Goal: Task Accomplishment & Management: Complete application form

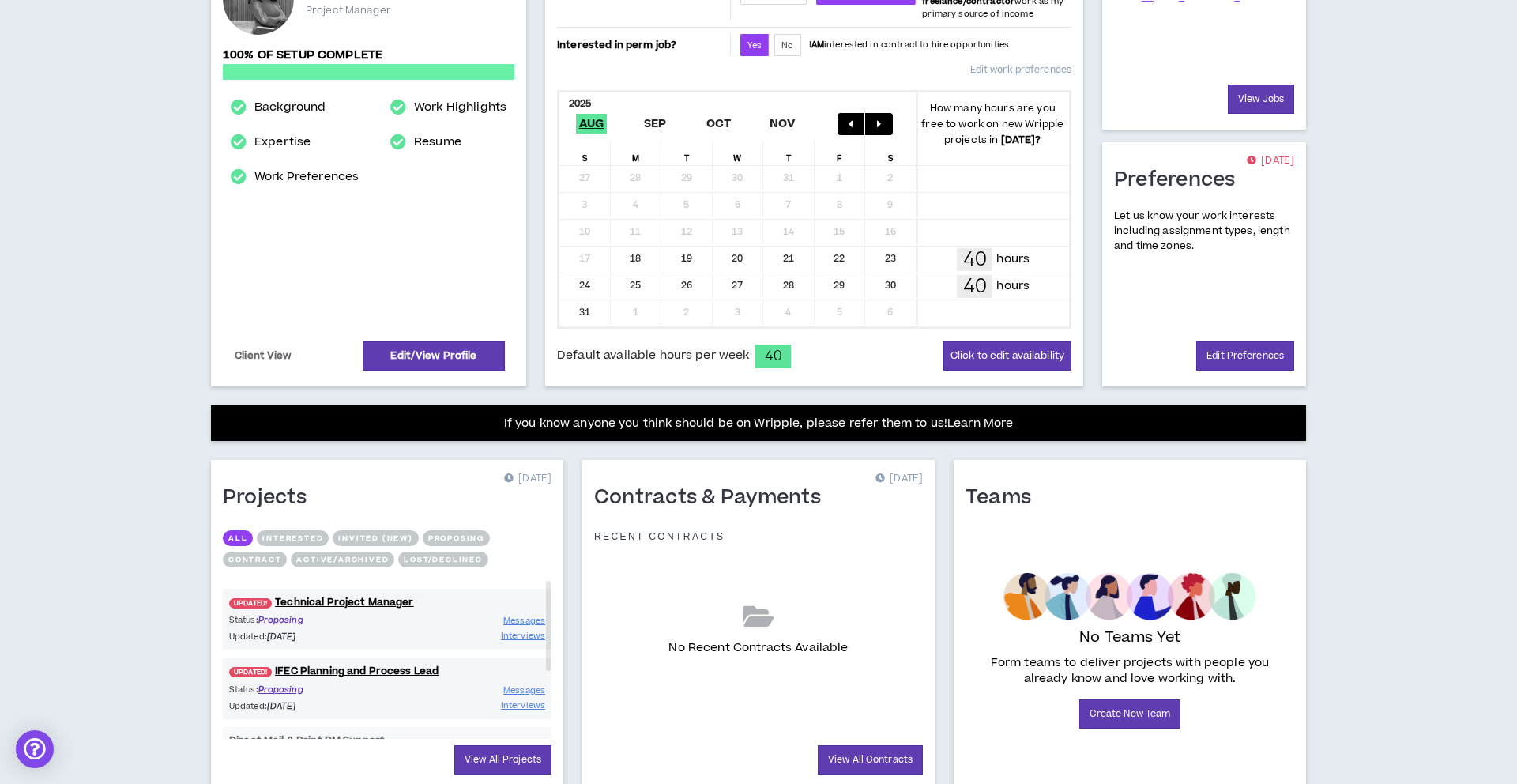
scroll to position [259, 0]
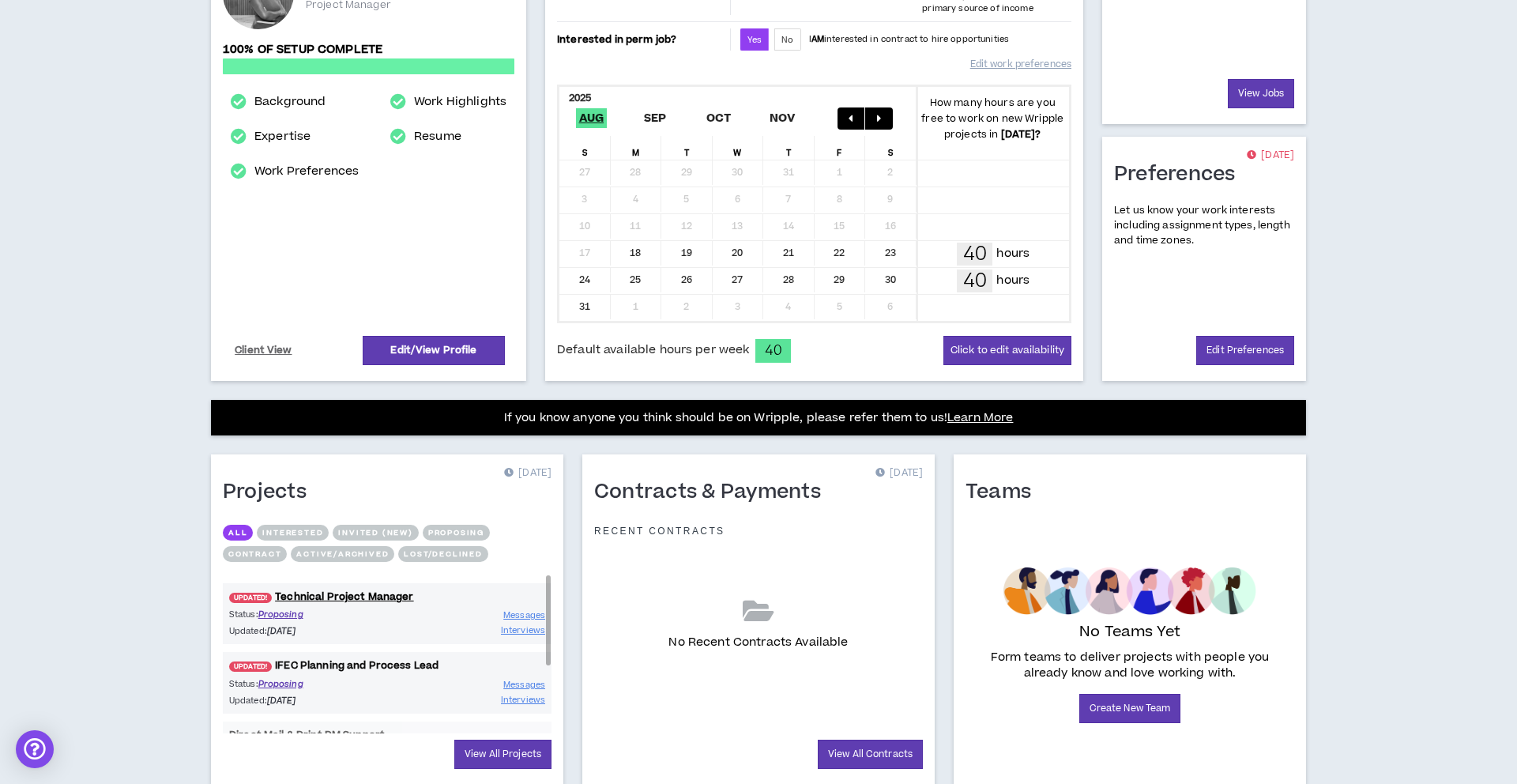
click at [418, 666] on link "UPDATED! IFEC Planning and Process Lead" at bounding box center [388, 665] width 329 height 15
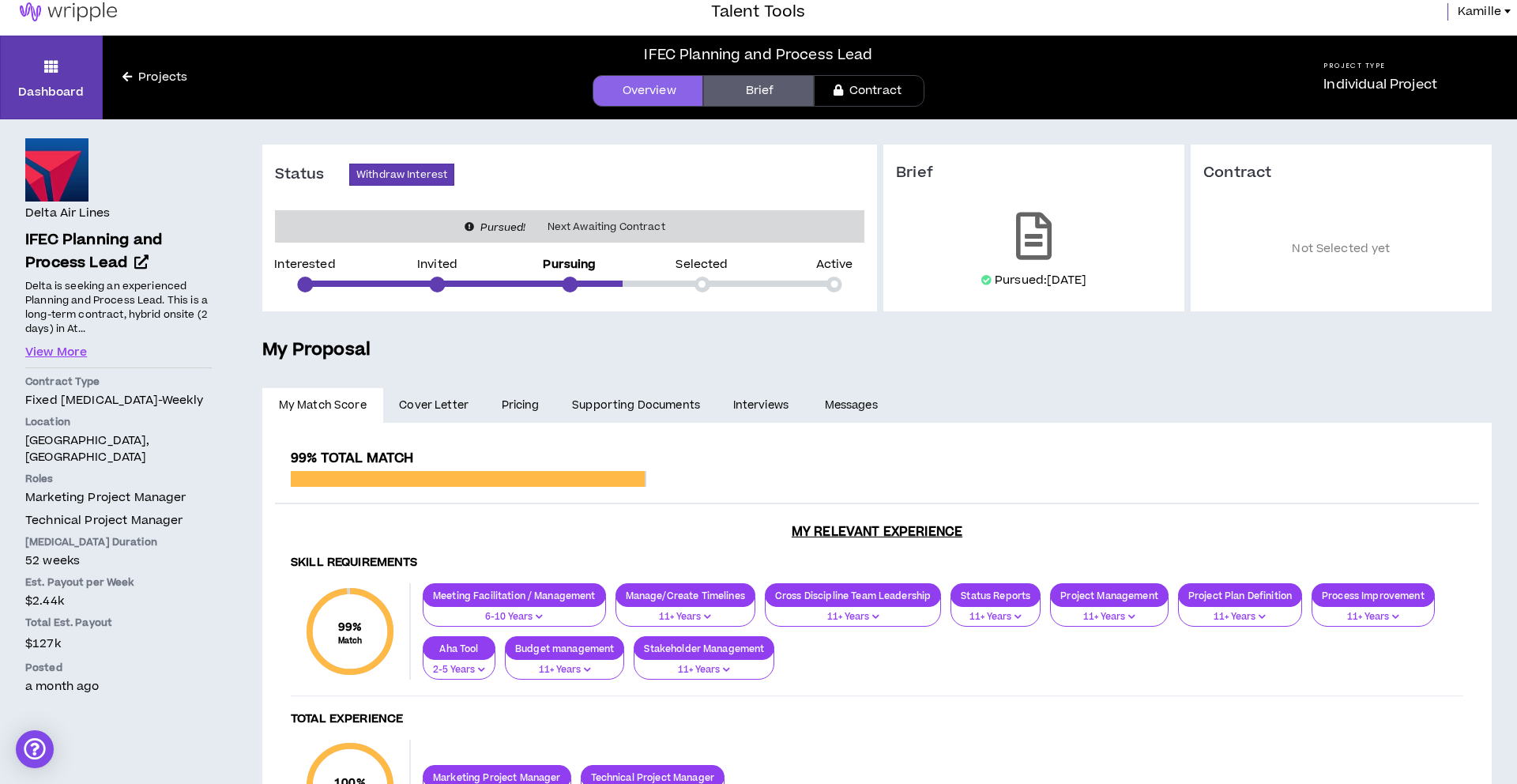
scroll to position [13, 0]
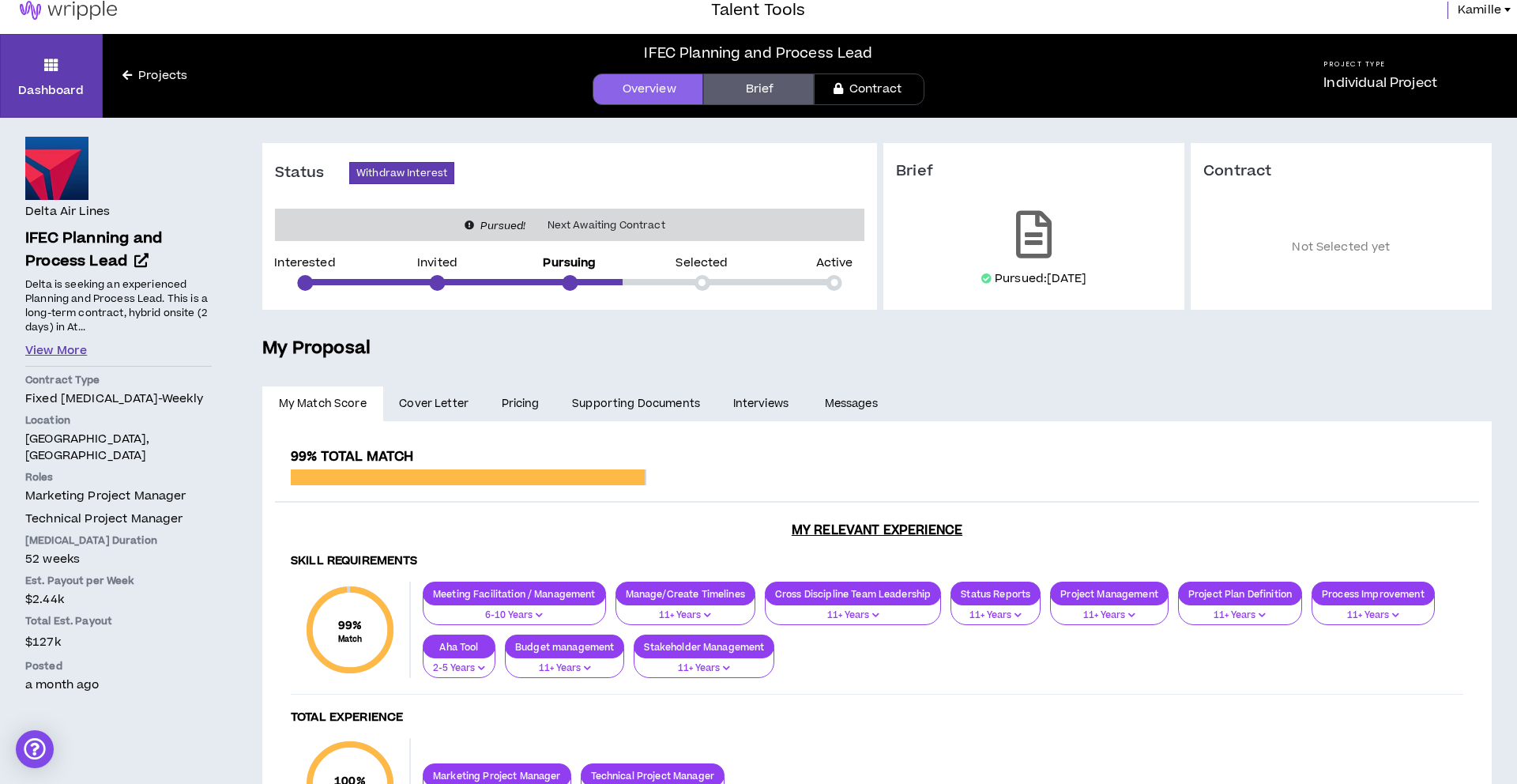
click at [60, 347] on button "View More" at bounding box center [55, 351] width 61 height 18
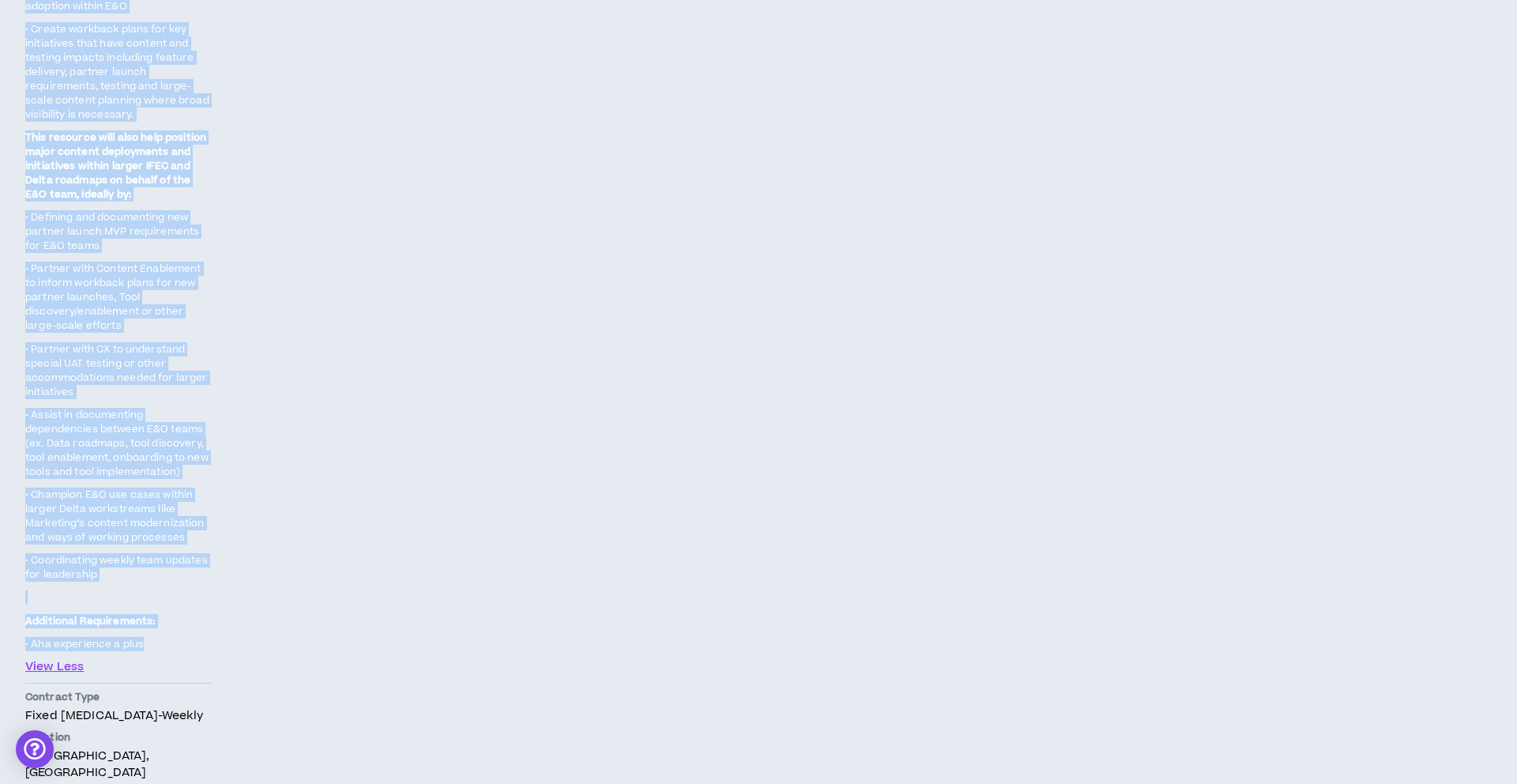
scroll to position [932, 0]
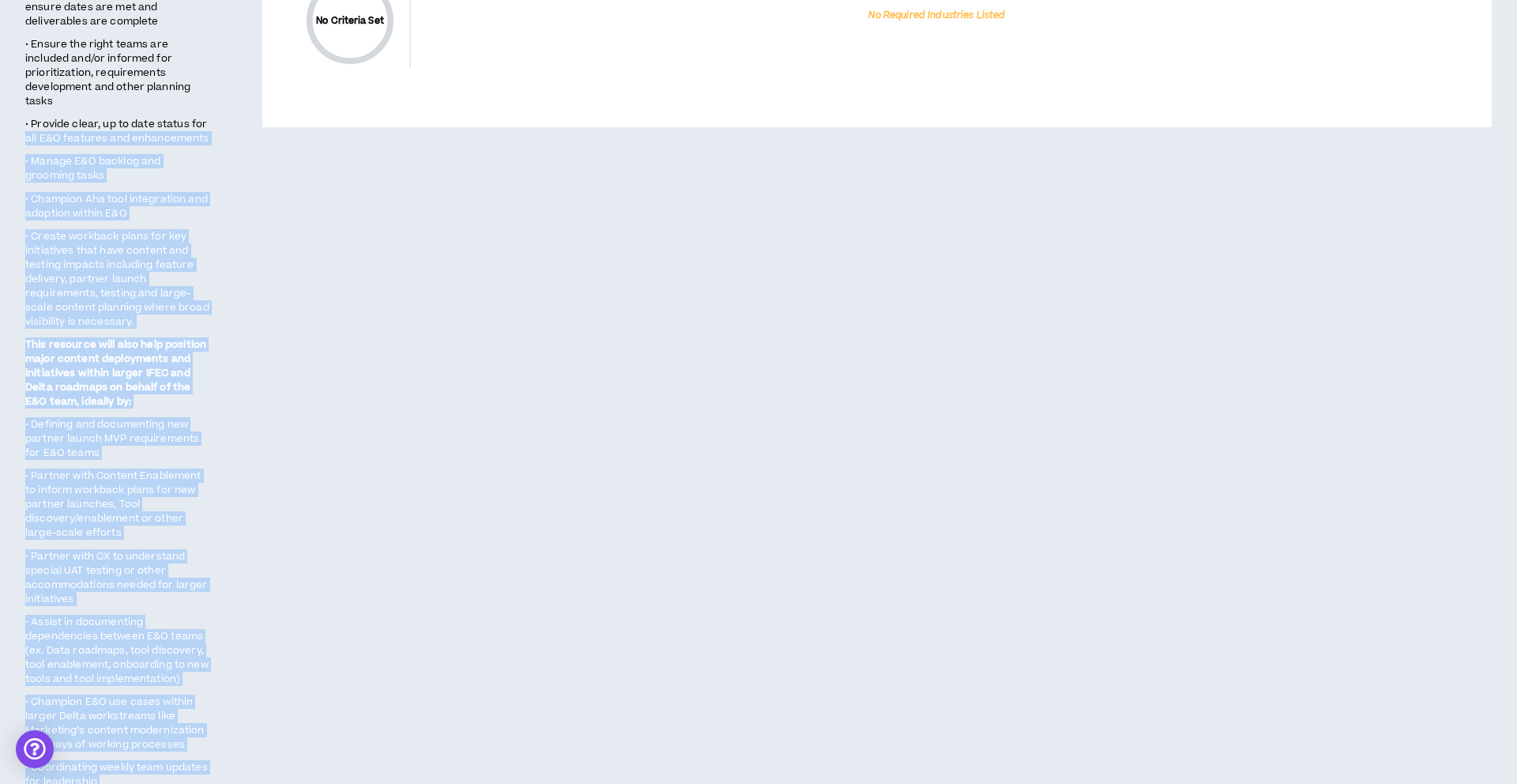
drag, startPoint x: 148, startPoint y: 525, endPoint x: 21, endPoint y: -14, distance: 553.8
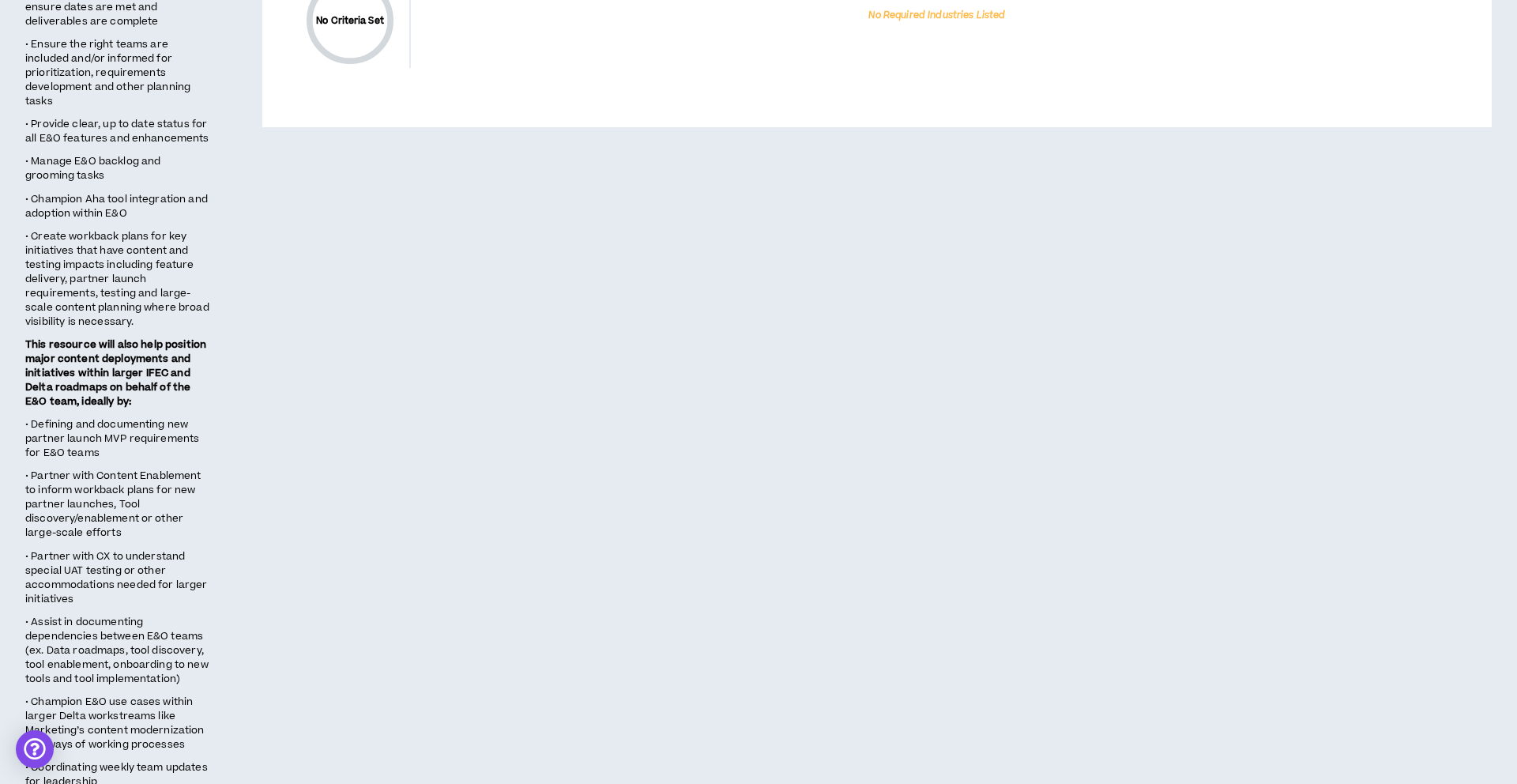
click at [529, 299] on div "**********" at bounding box center [878, 217] width 1280 height 2036
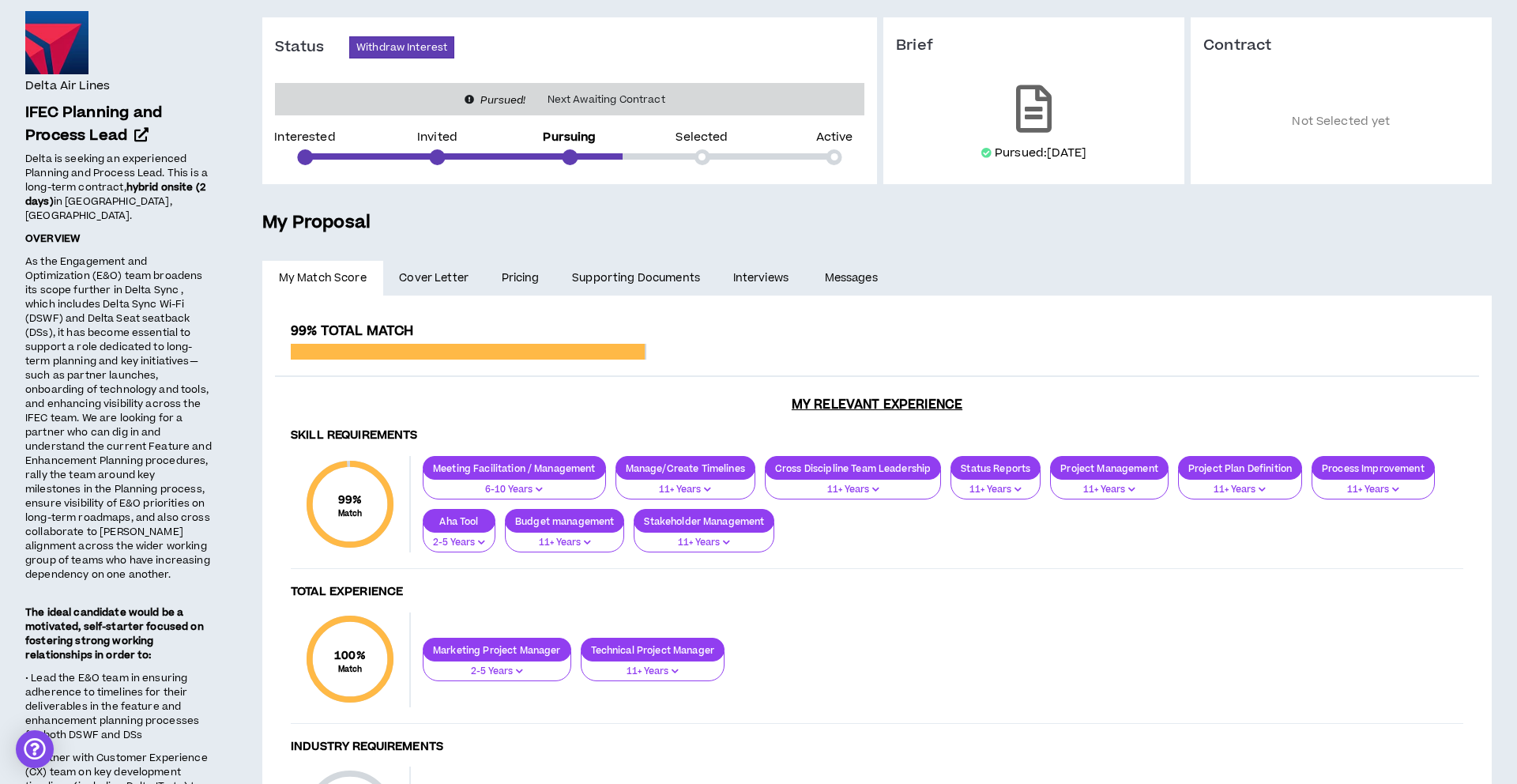
scroll to position [15, 0]
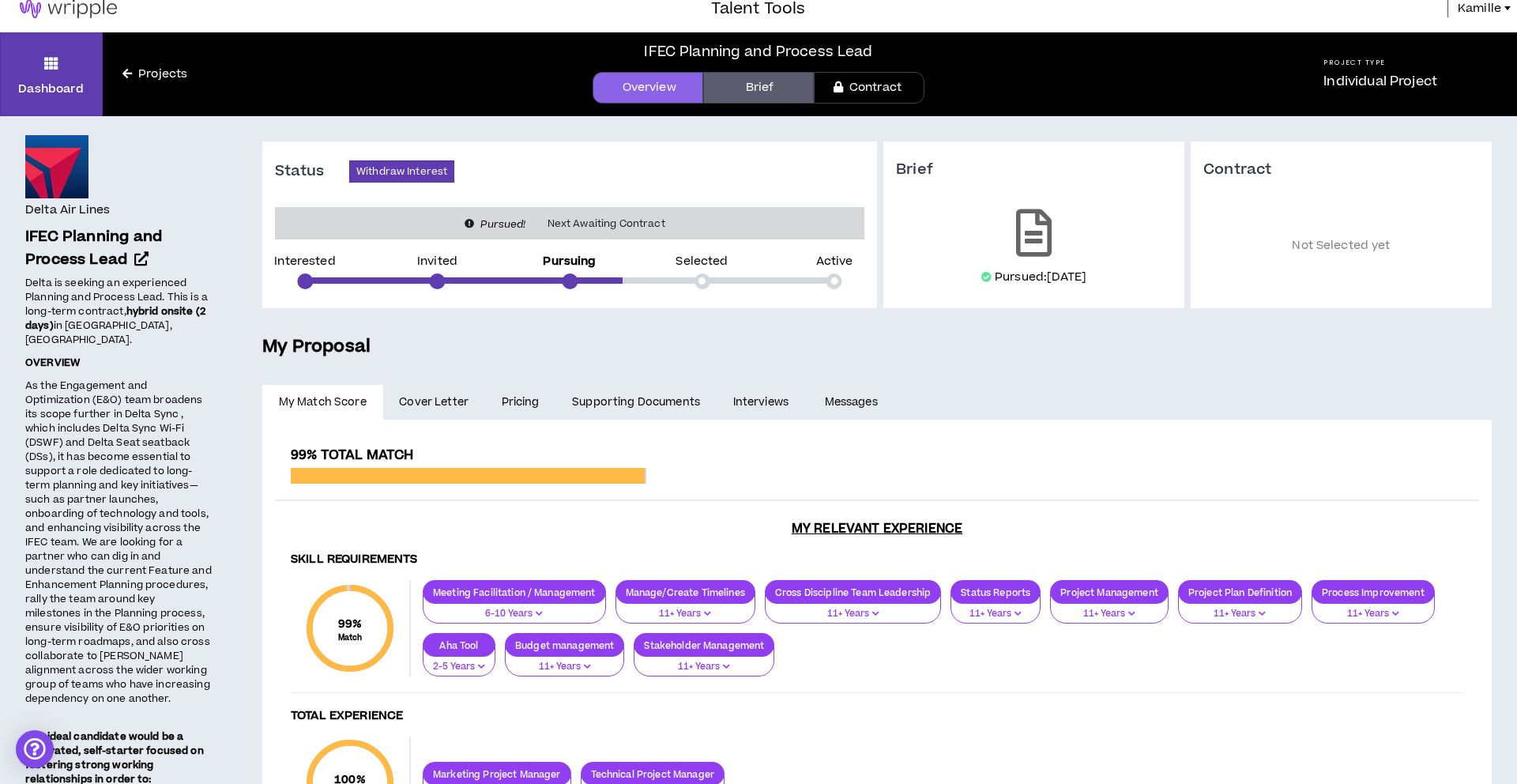
click at [667, 92] on link "Overview" at bounding box center [647, 88] width 110 height 32
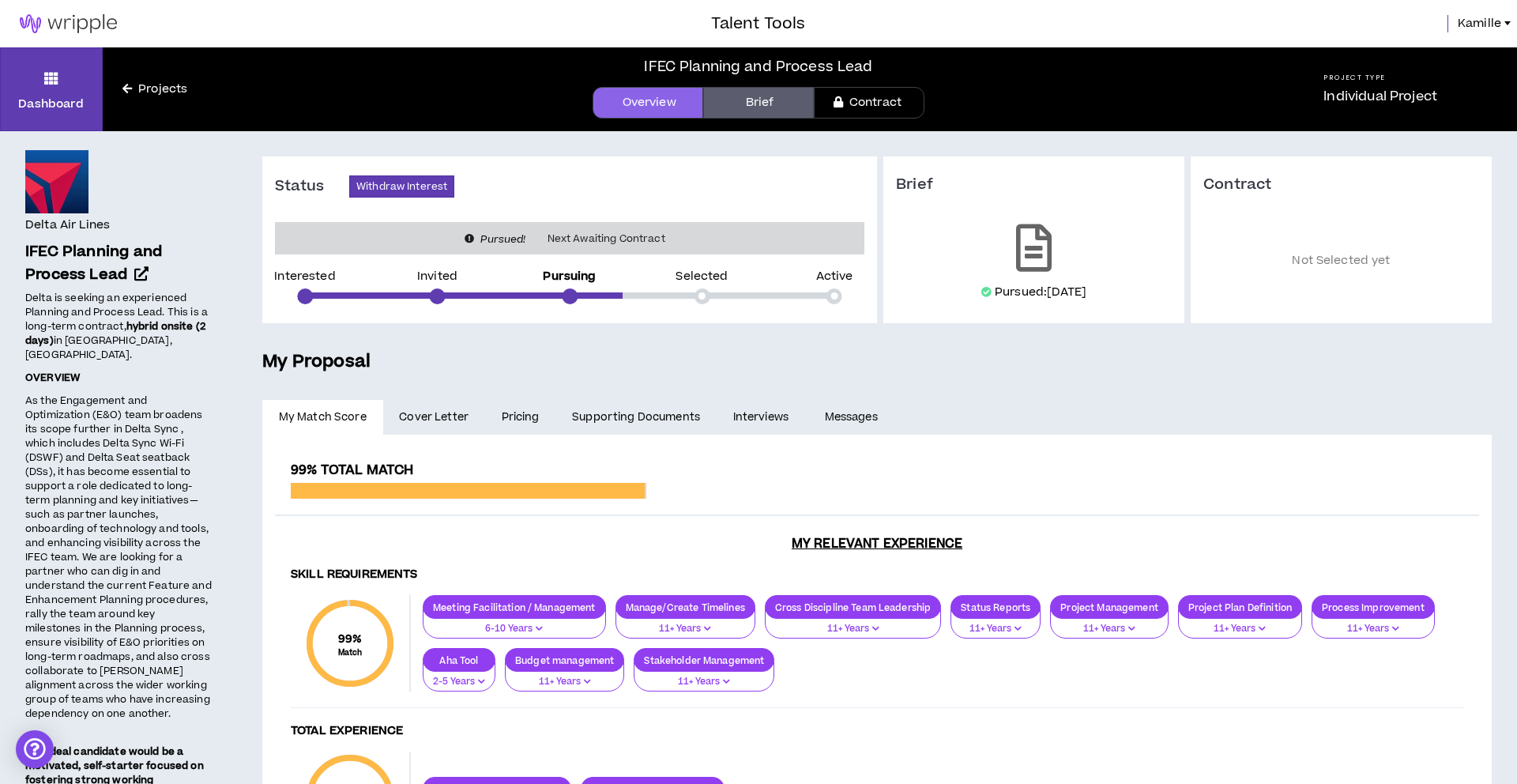
click at [764, 103] on link "Brief" at bounding box center [758, 103] width 110 height 32
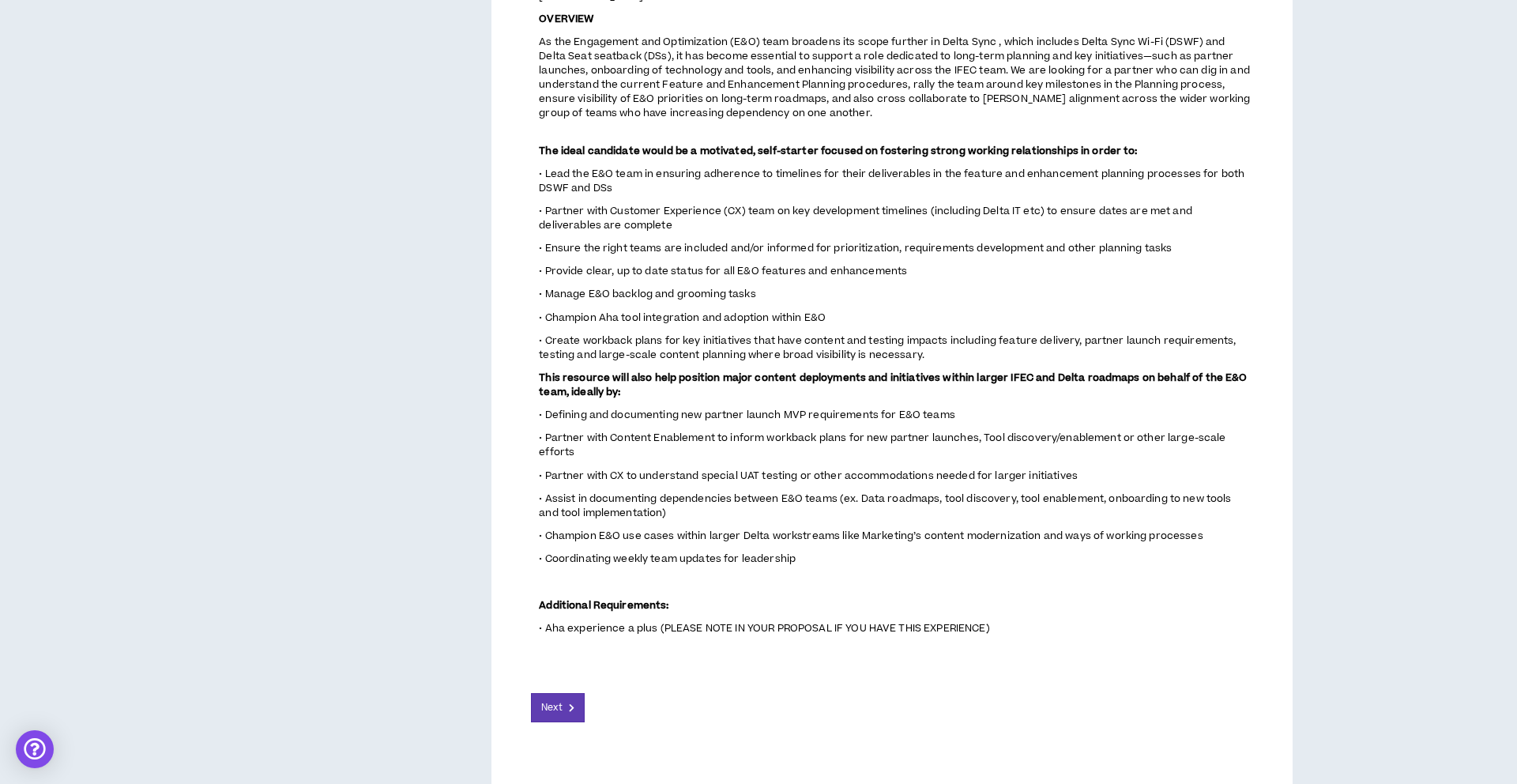
scroll to position [764, 0]
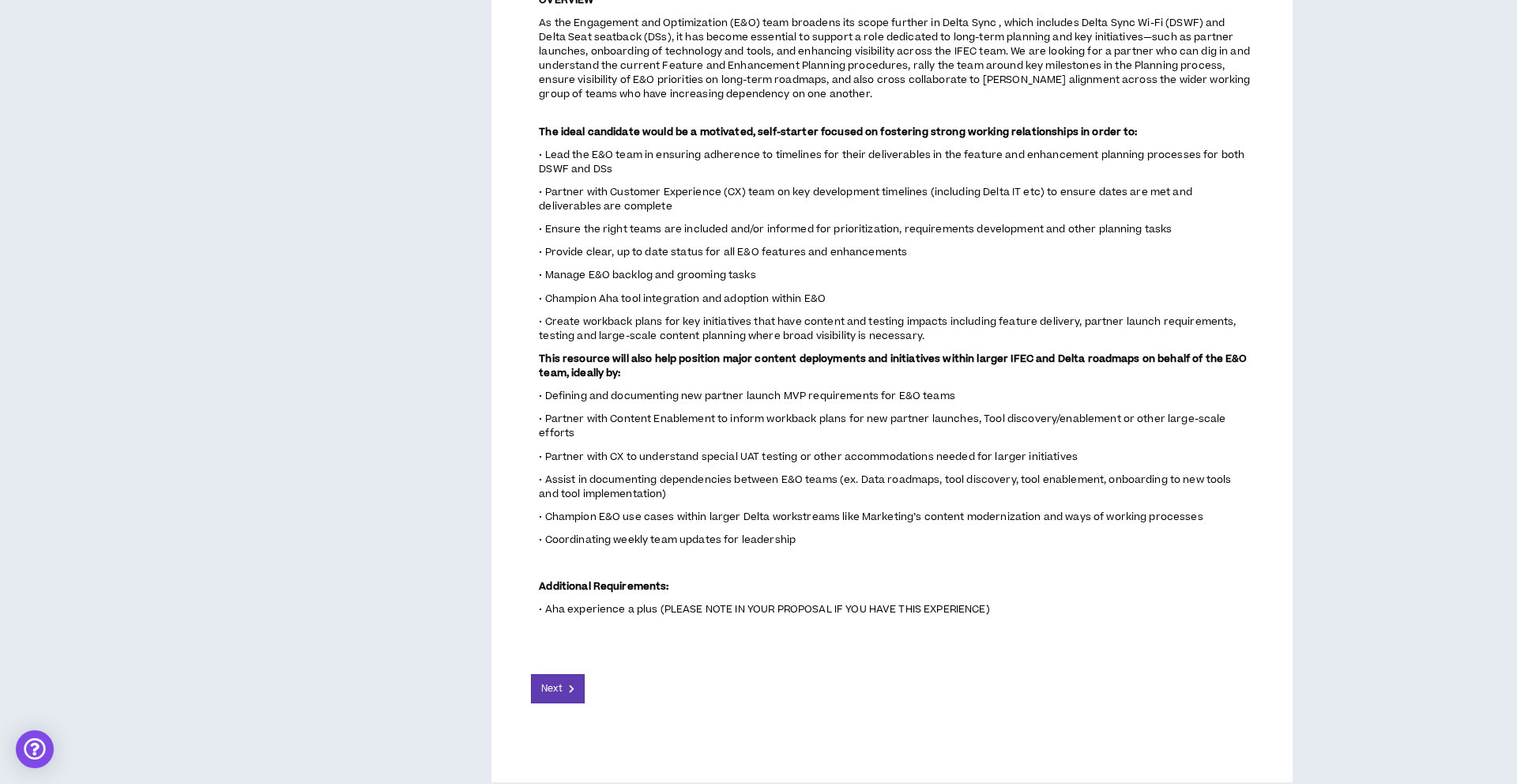
drag, startPoint x: 1009, startPoint y: 606, endPoint x: 1039, endPoint y: 616, distance: 31.6
click at [1040, 616] on div "Project Summary Project name IFEC Planning and Process Lead Project Description…" at bounding box center [891, 230] width 721 height 836
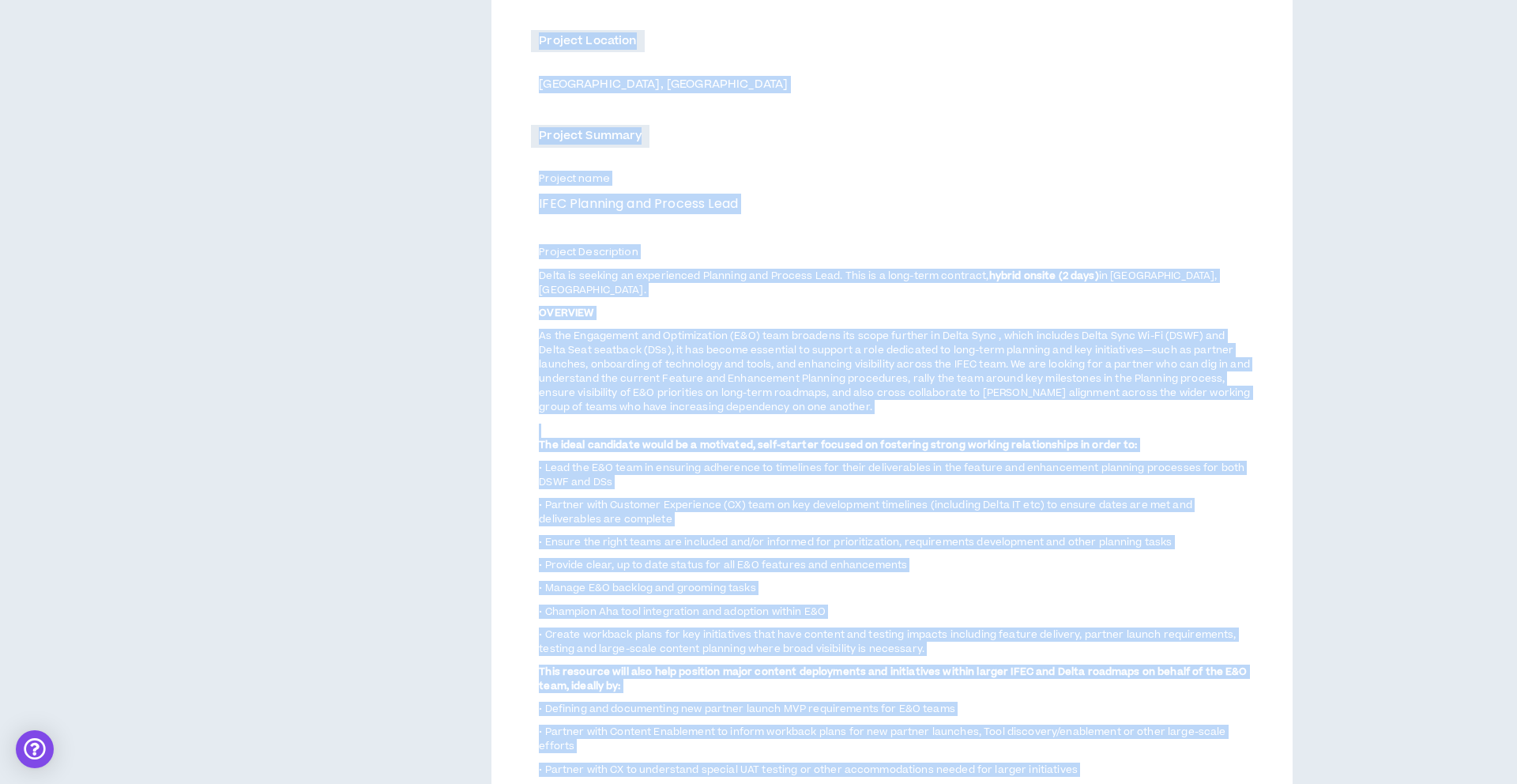
scroll to position [0, 0]
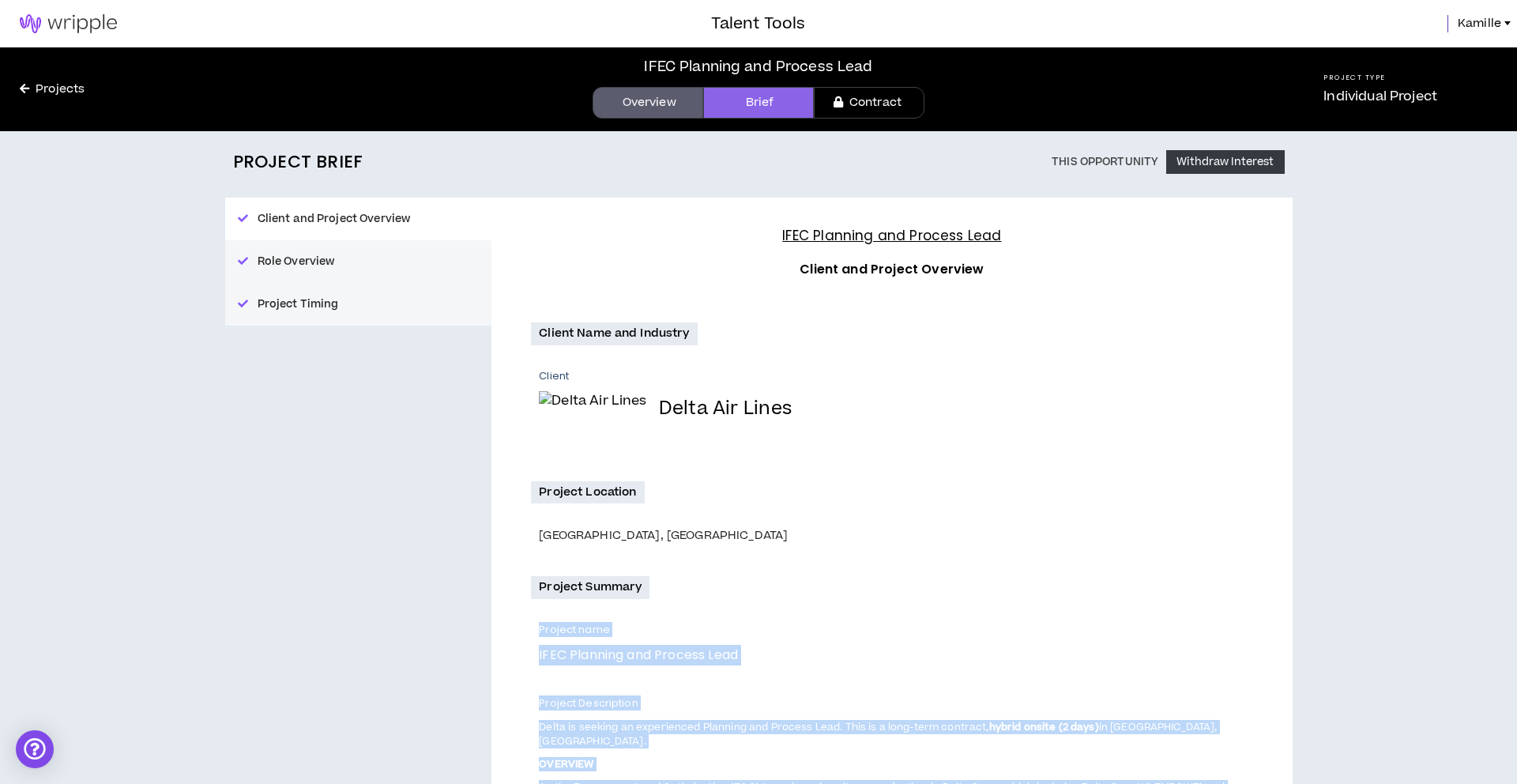
drag, startPoint x: 990, startPoint y: 586, endPoint x: 531, endPoint y: 628, distance: 460.9
copy div "Loremip dolo SITA Consecte adi Elitsed Doei Tempori Utlaboreetd Magna al enimad…"
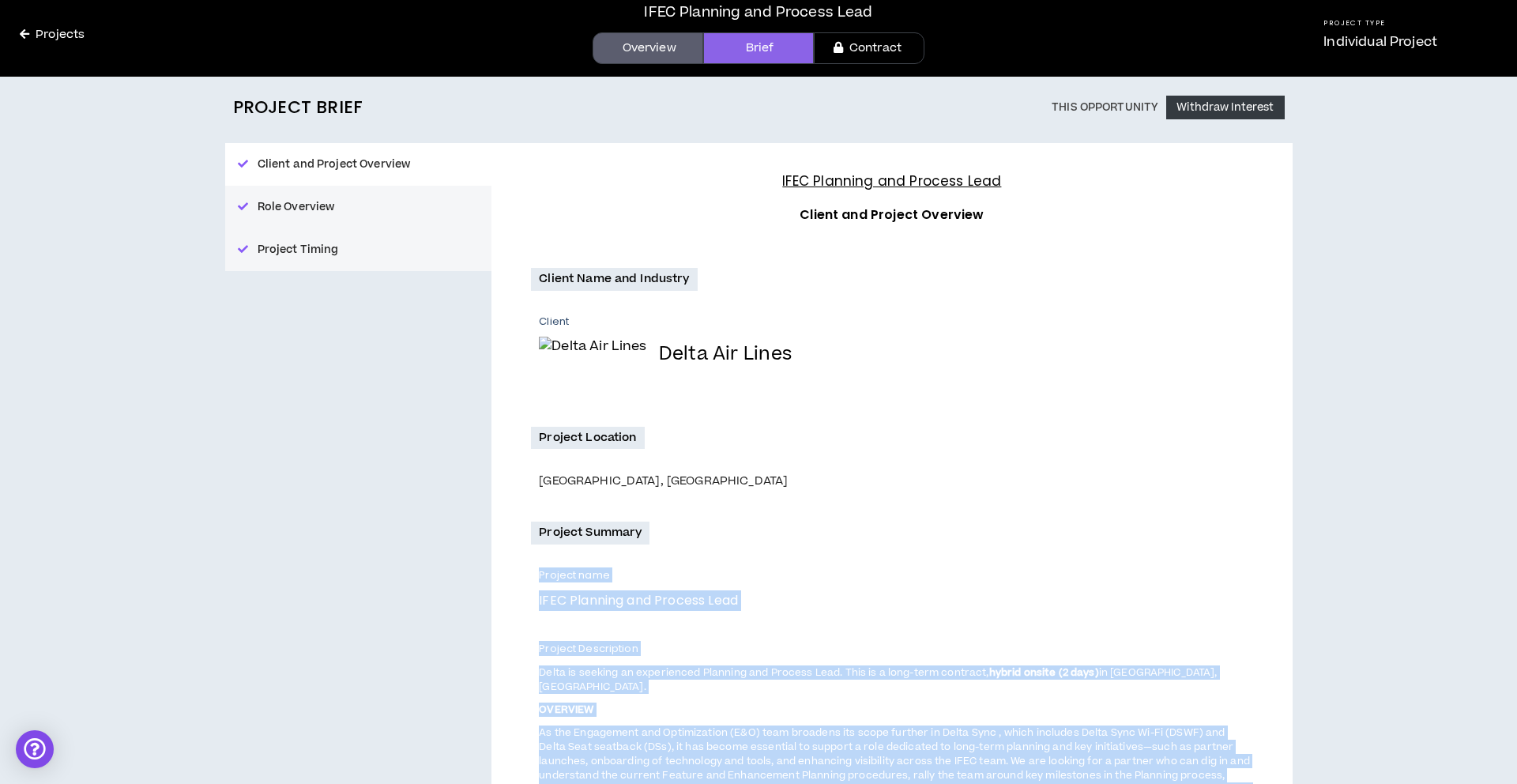
scroll to position [55, 0]
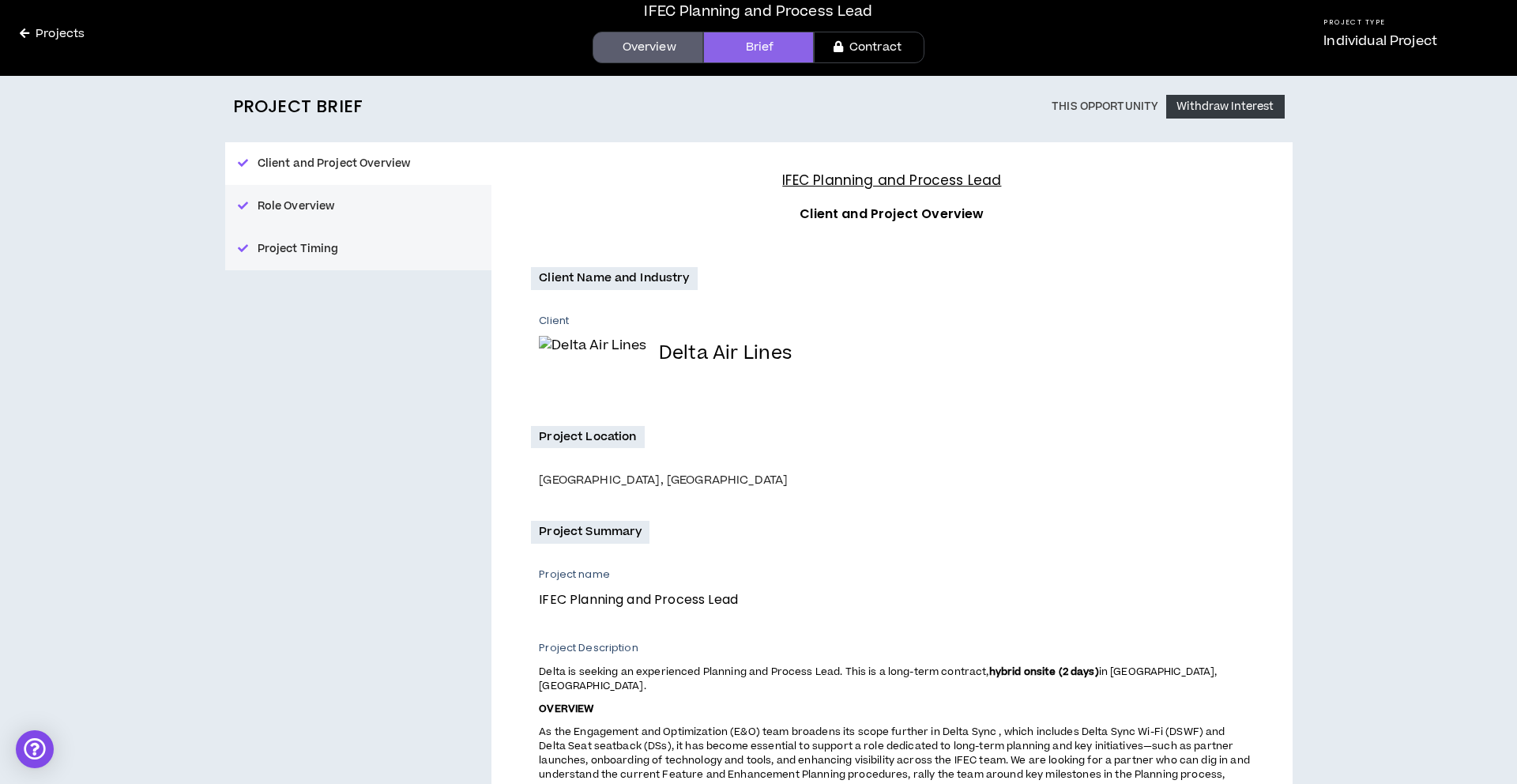
click at [665, 29] on div "IFEC Planning and Process Lead Overview Brief Contract" at bounding box center [758, 34] width 971 height 84
click at [663, 44] on link "Overview" at bounding box center [647, 48] width 110 height 32
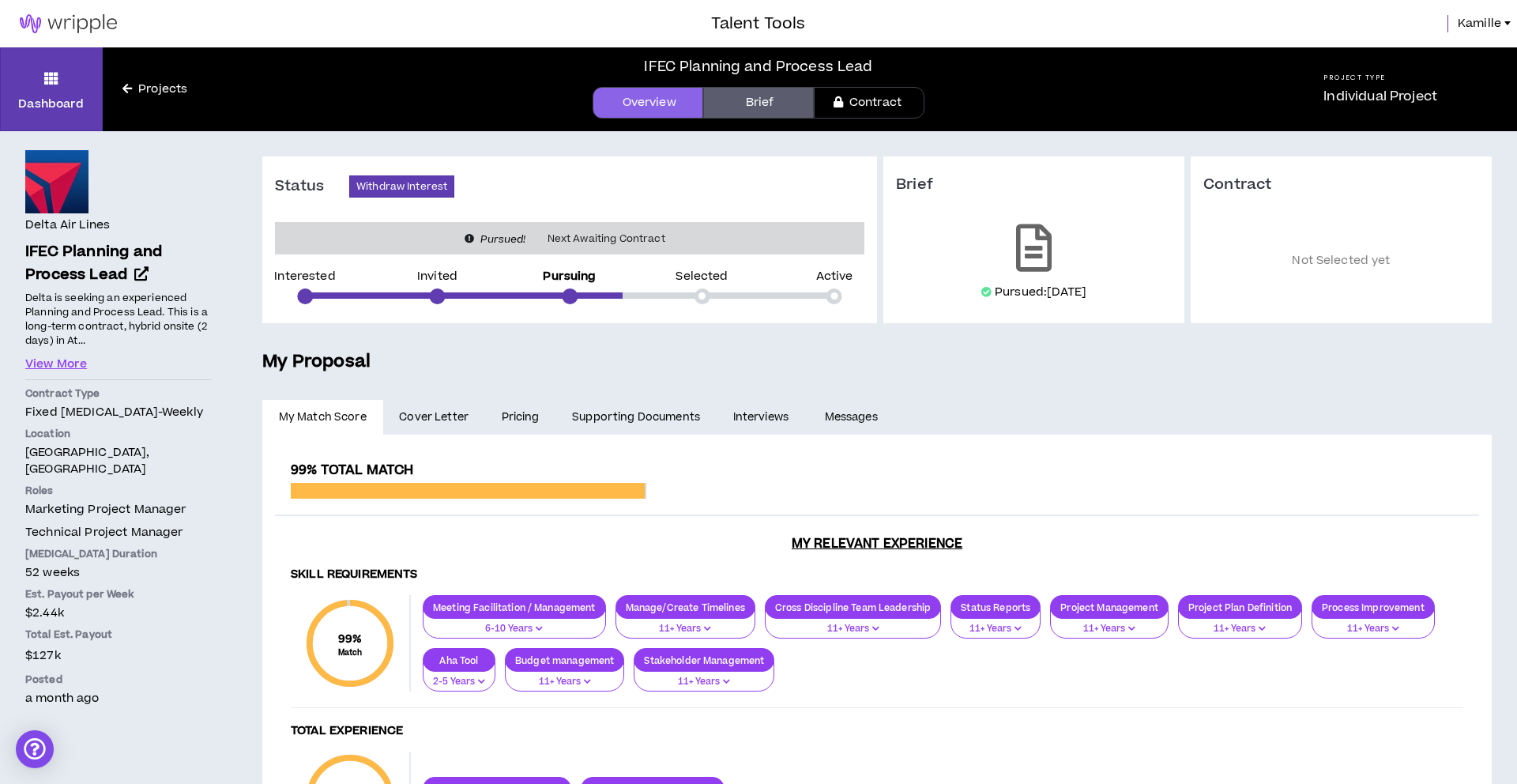
click at [441, 415] on span "Cover Letter" at bounding box center [434, 417] width 69 height 18
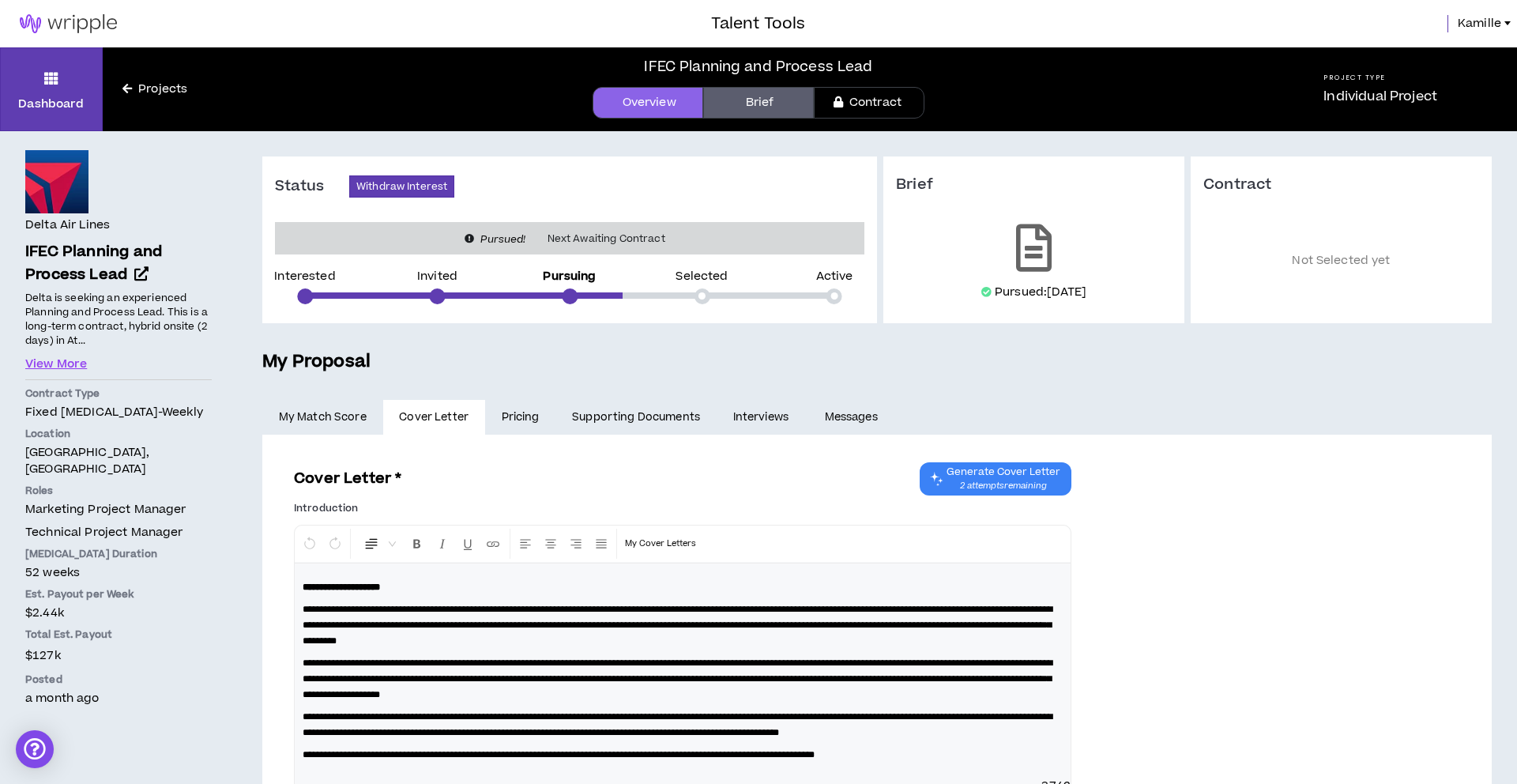
click at [662, 416] on link "Supporting Documents" at bounding box center [636, 417] width 160 height 35
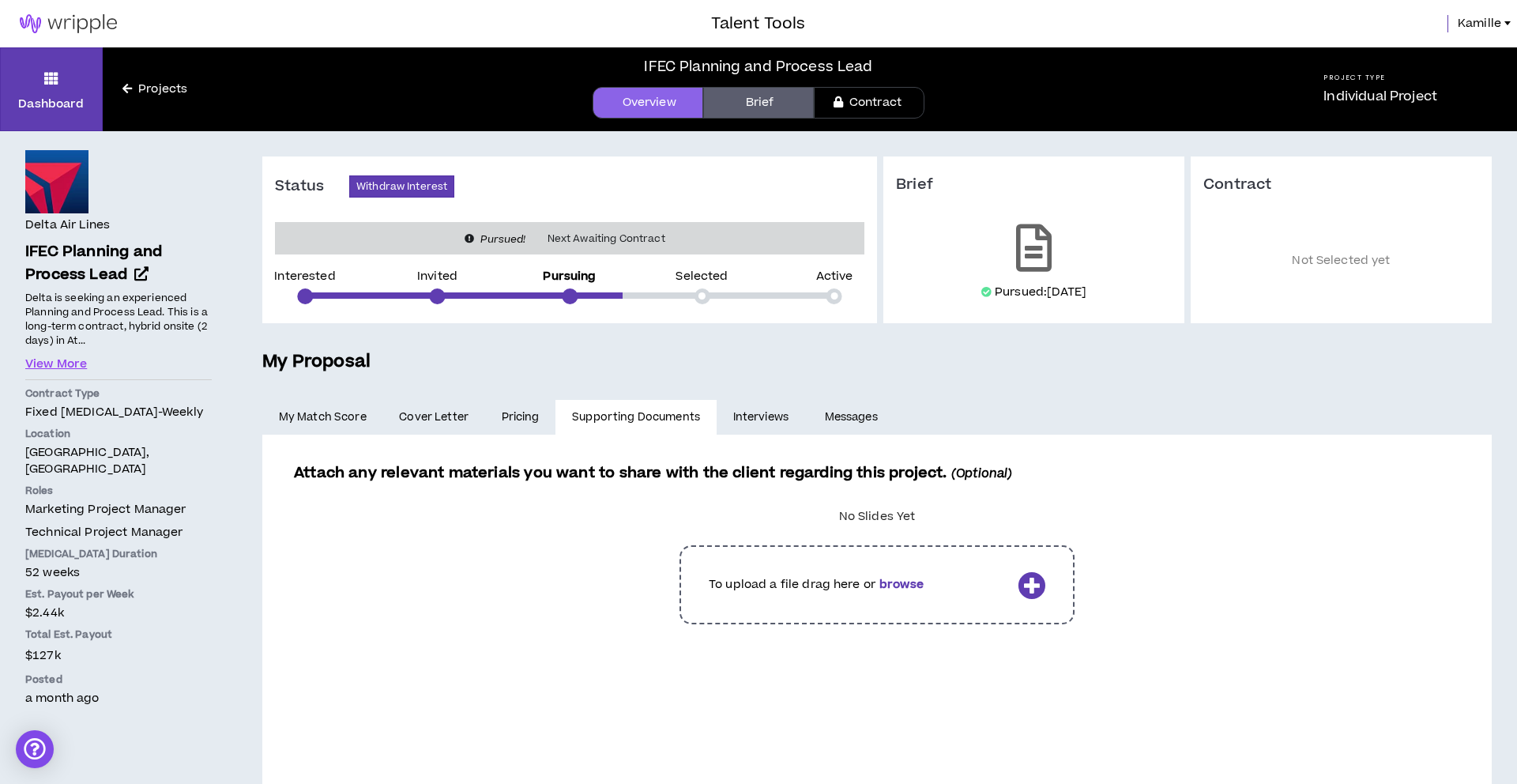
click at [1021, 585] on label at bounding box center [877, 585] width 1135 height 103
click at [0, 0] on input "file" at bounding box center [0, 0] width 0 height 0
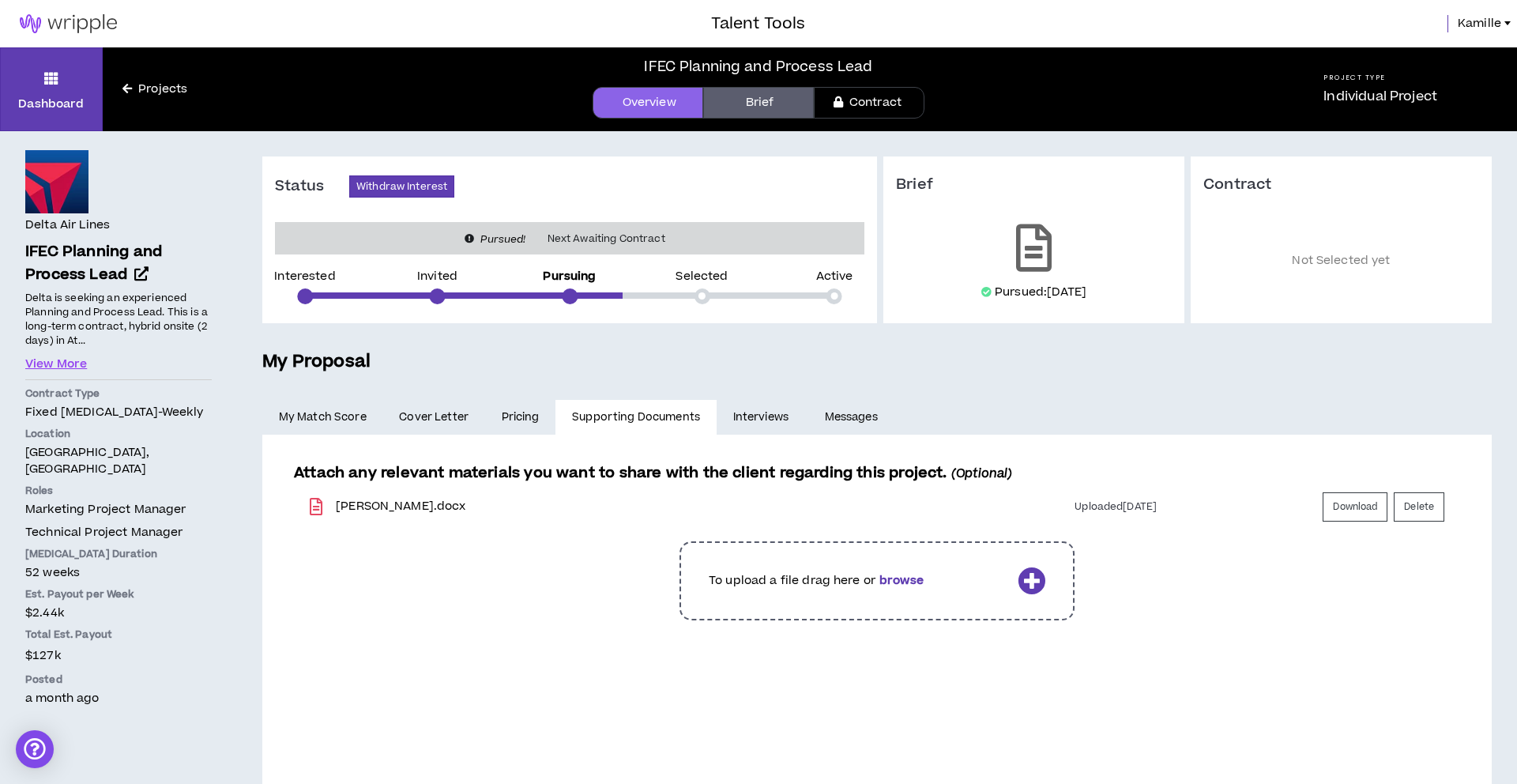
scroll to position [32, 0]
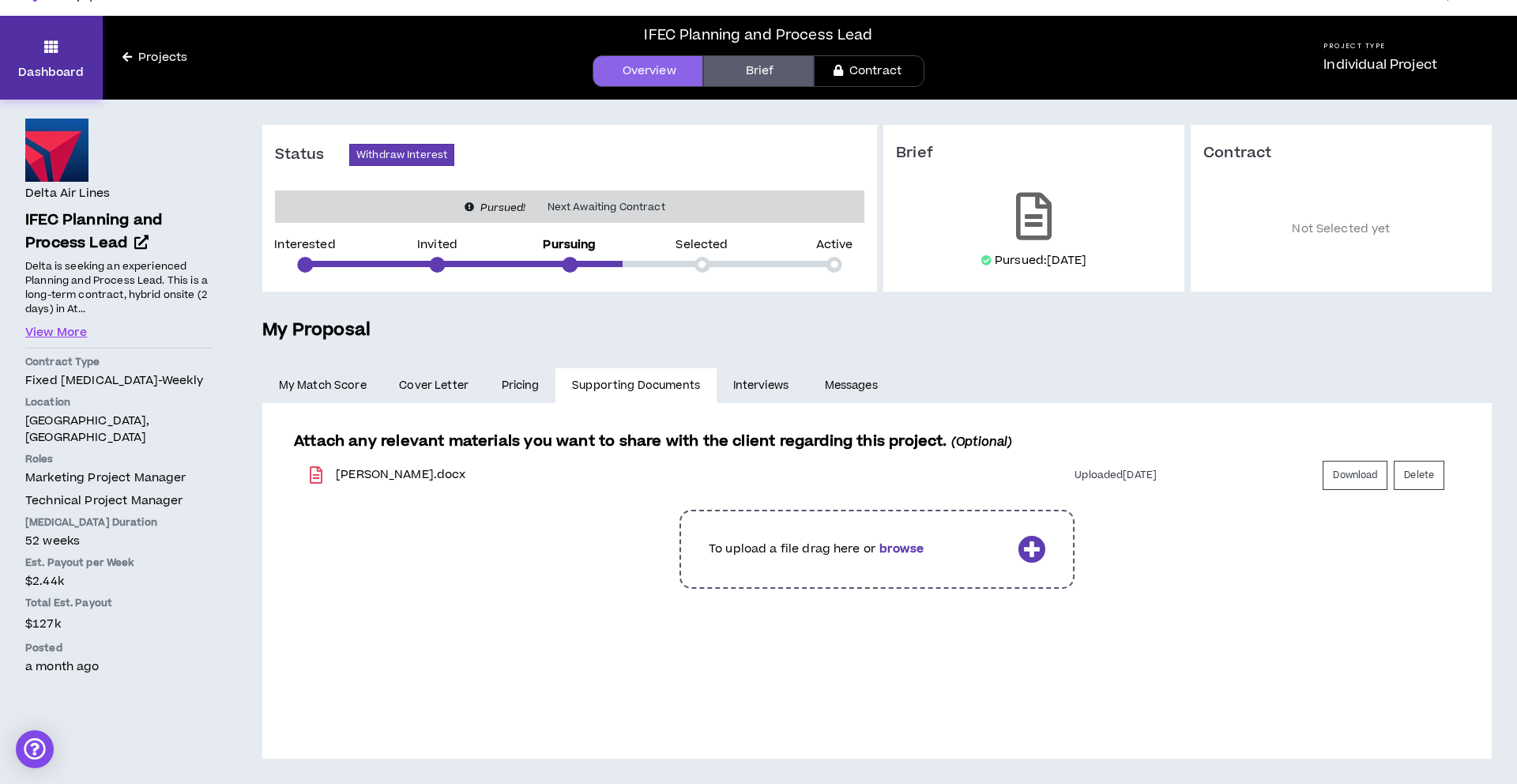
click at [68, 70] on p "Dashboard" at bounding box center [51, 72] width 66 height 17
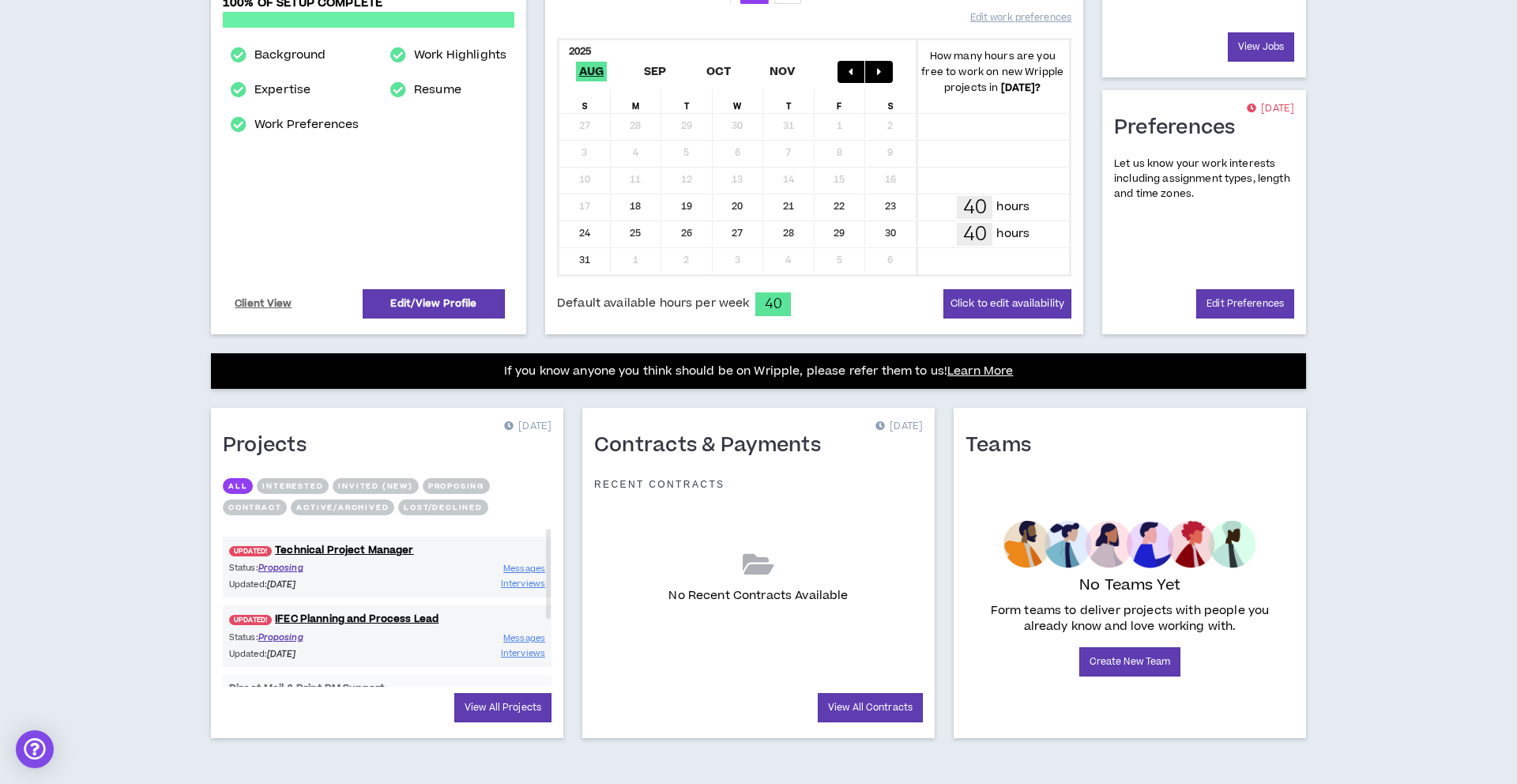
scroll to position [309, 0]
